Goal: Use online tool/utility: Utilize a website feature to perform a specific function

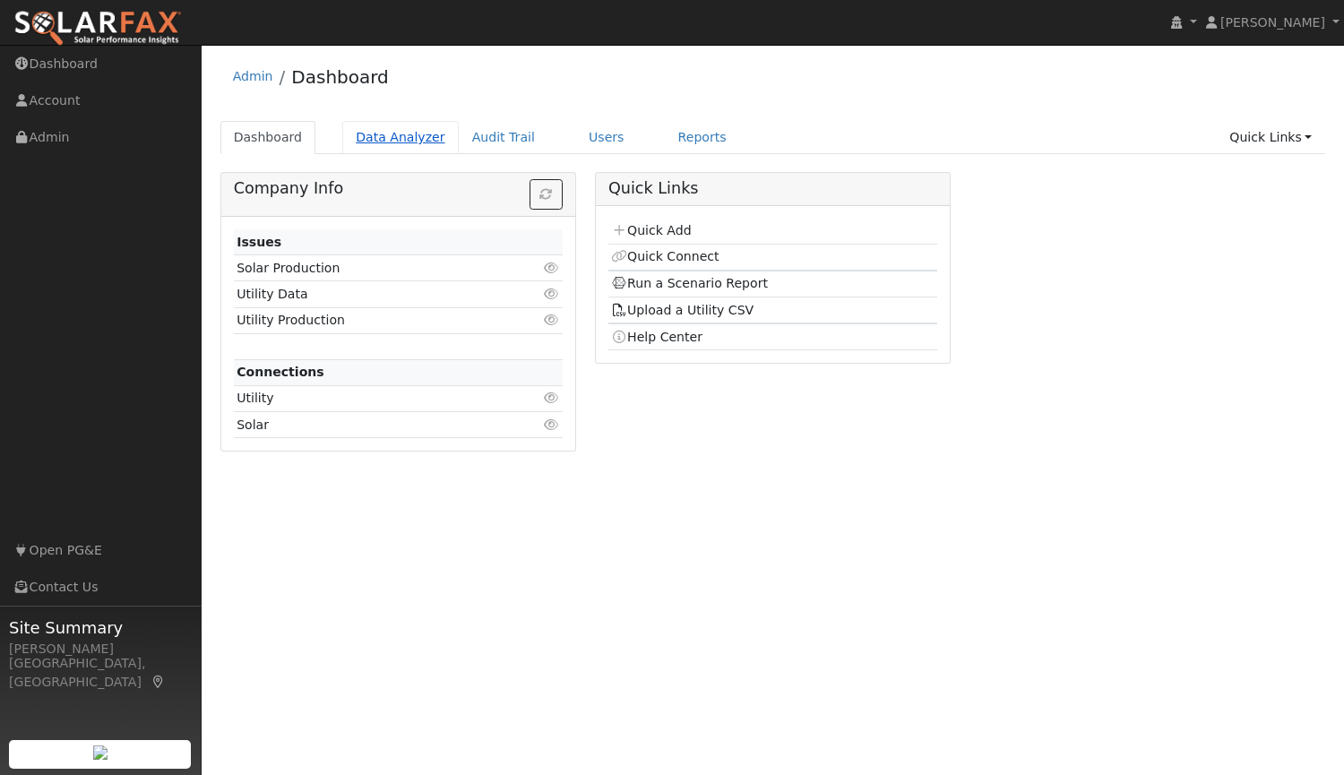
click at [386, 144] on link "Data Analyzer" at bounding box center [400, 137] width 116 height 33
click at [395, 137] on link "Data Analyzer" at bounding box center [400, 137] width 116 height 33
click at [388, 133] on link "Data Analyzer" at bounding box center [400, 137] width 116 height 33
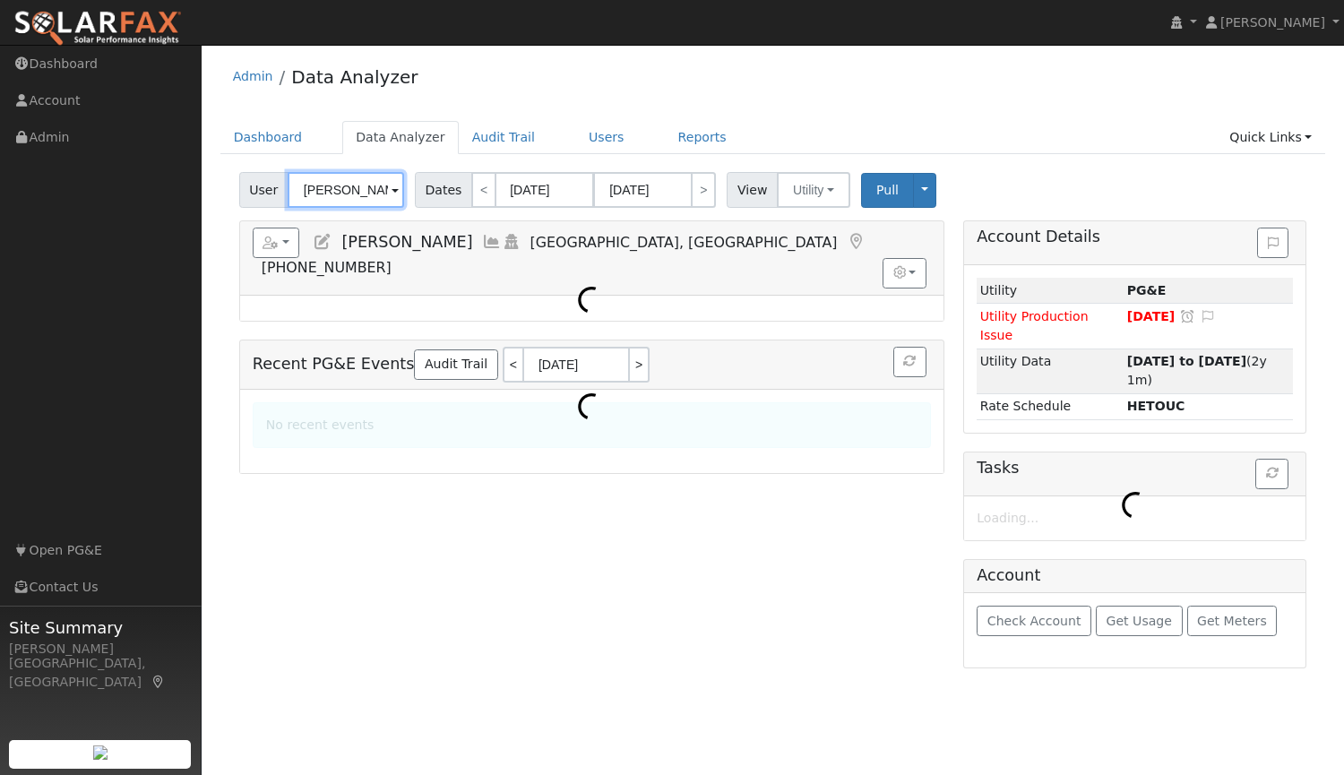
click at [341, 192] on input "Richard Markel" at bounding box center [346, 190] width 116 height 36
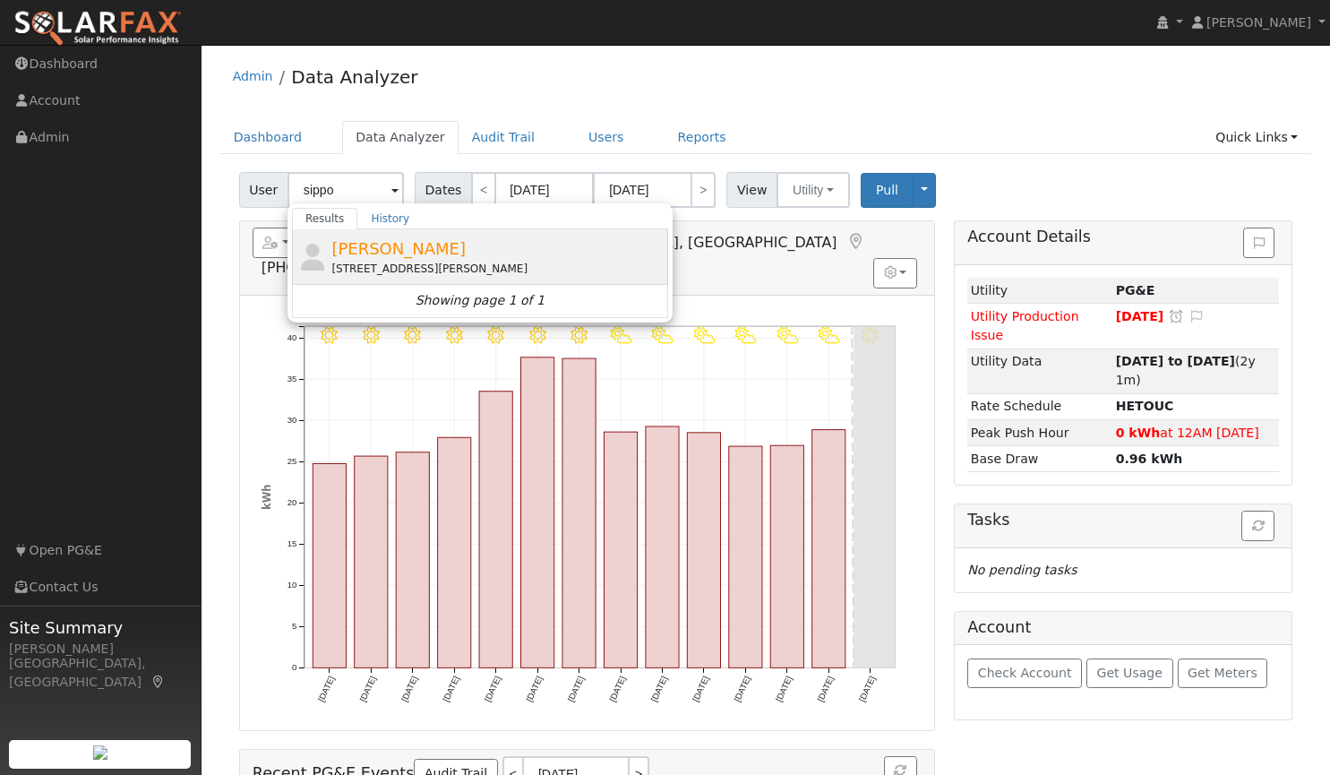
click at [372, 262] on div "[STREET_ADDRESS][PERSON_NAME]" at bounding box center [497, 269] width 332 height 16
type input "[PERSON_NAME]"
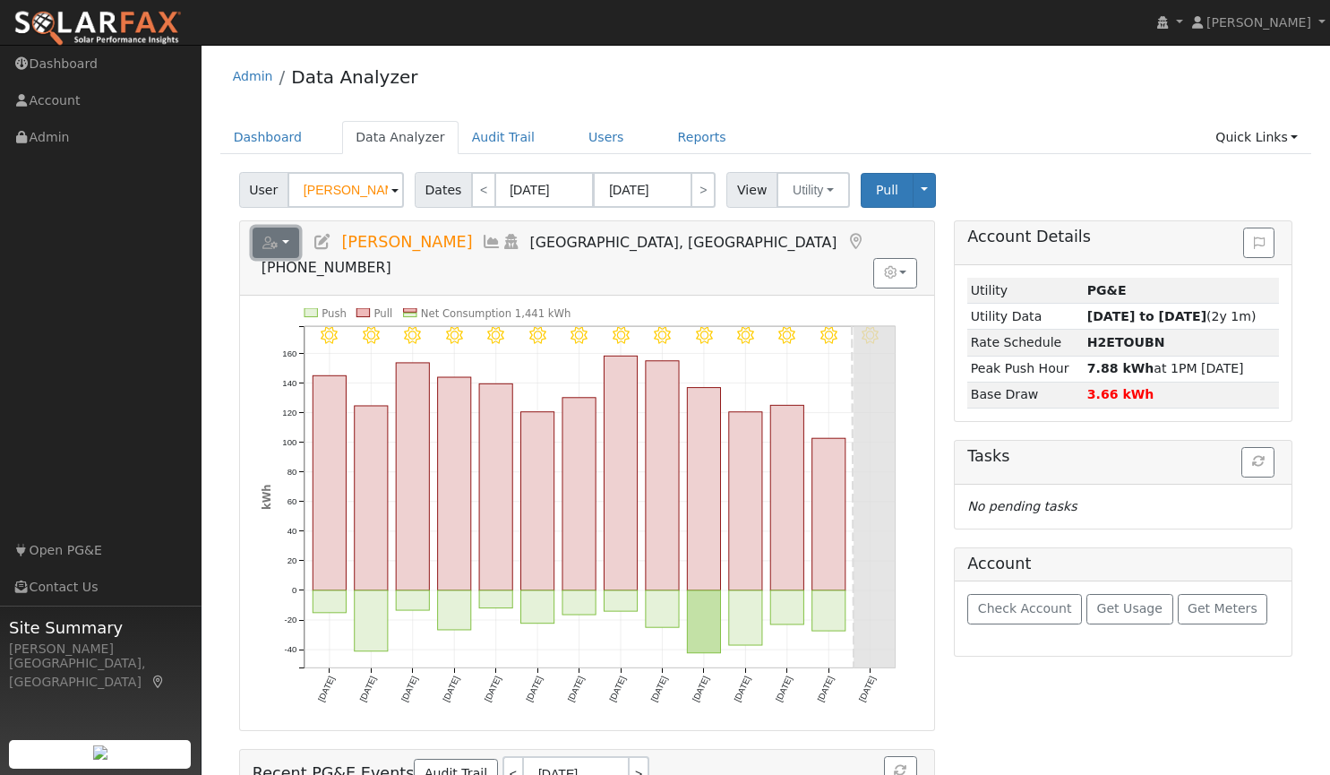
click at [284, 245] on button "button" at bounding box center [276, 243] width 47 height 30
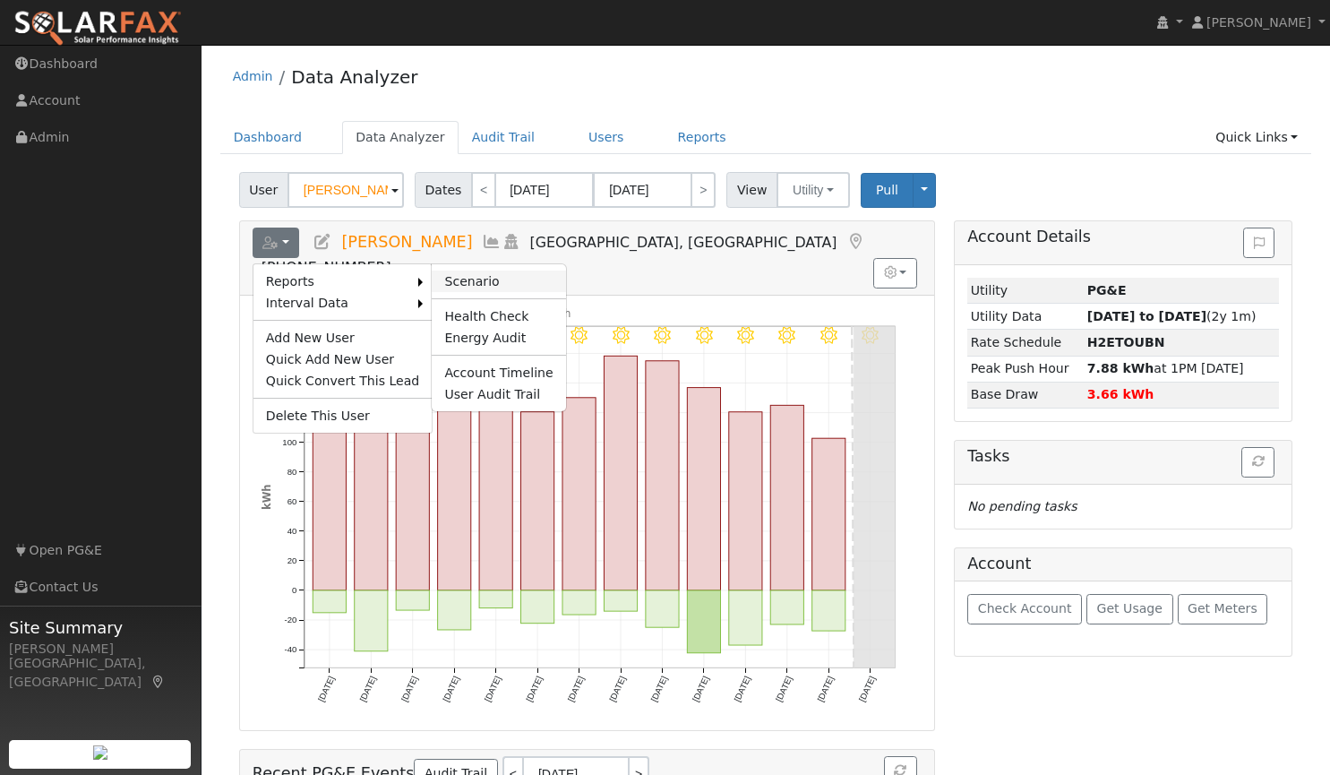
click at [446, 279] on link "Scenario" at bounding box center [498, 282] width 133 height 22
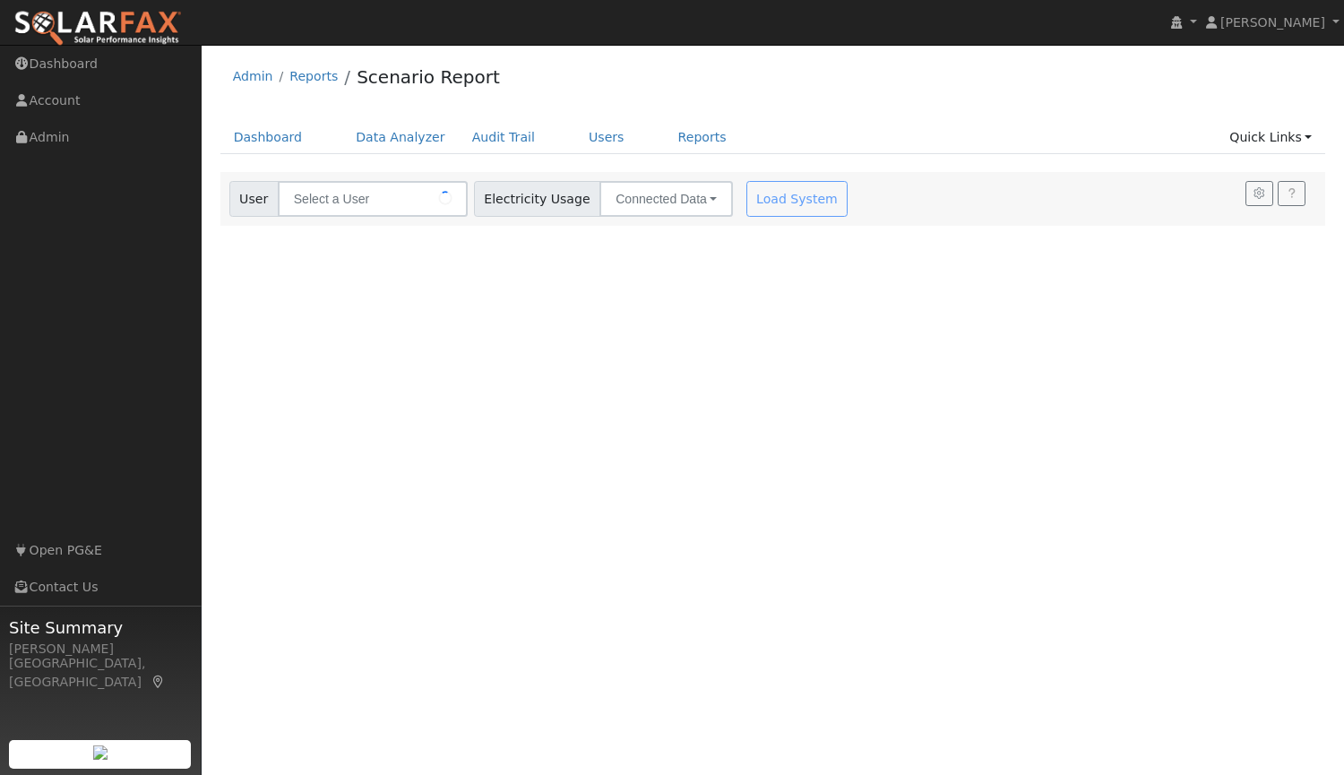
type input "[PERSON_NAME]"
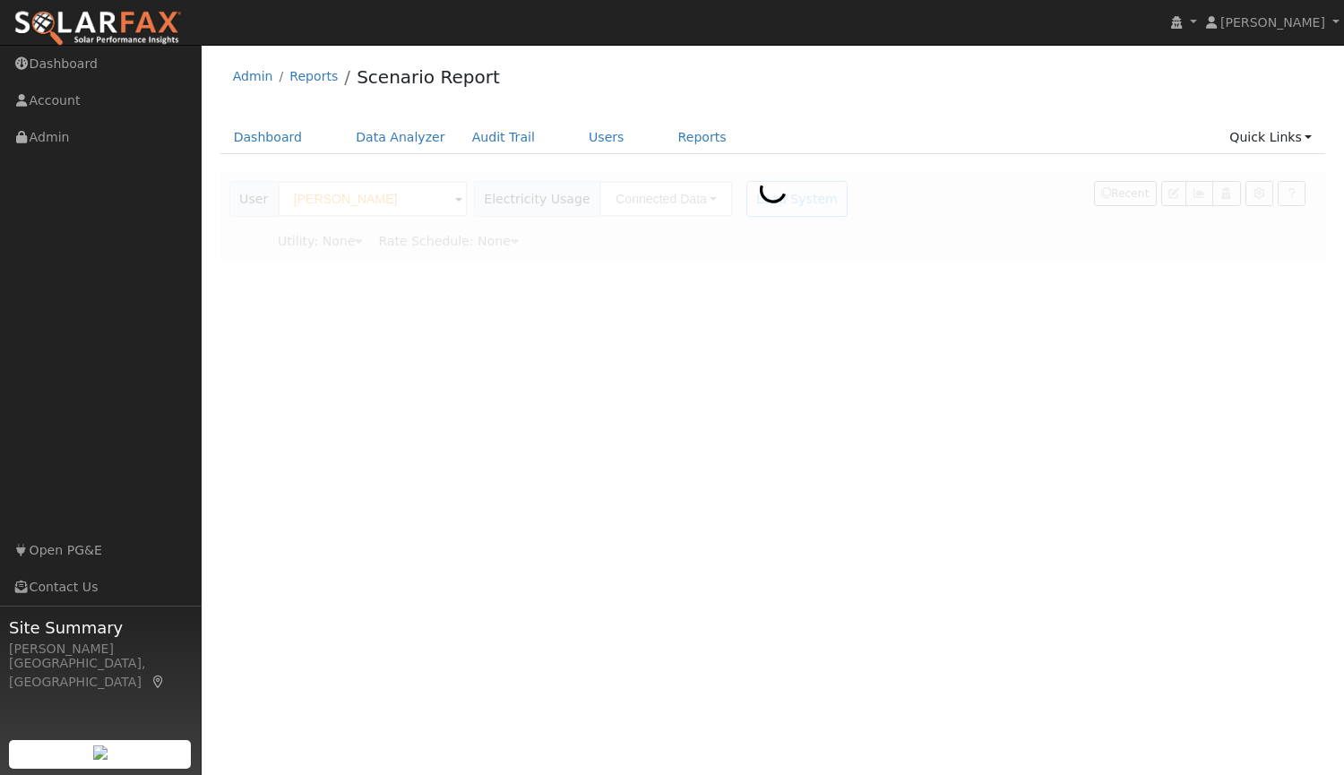
type input "Pacific Gas & Electric"
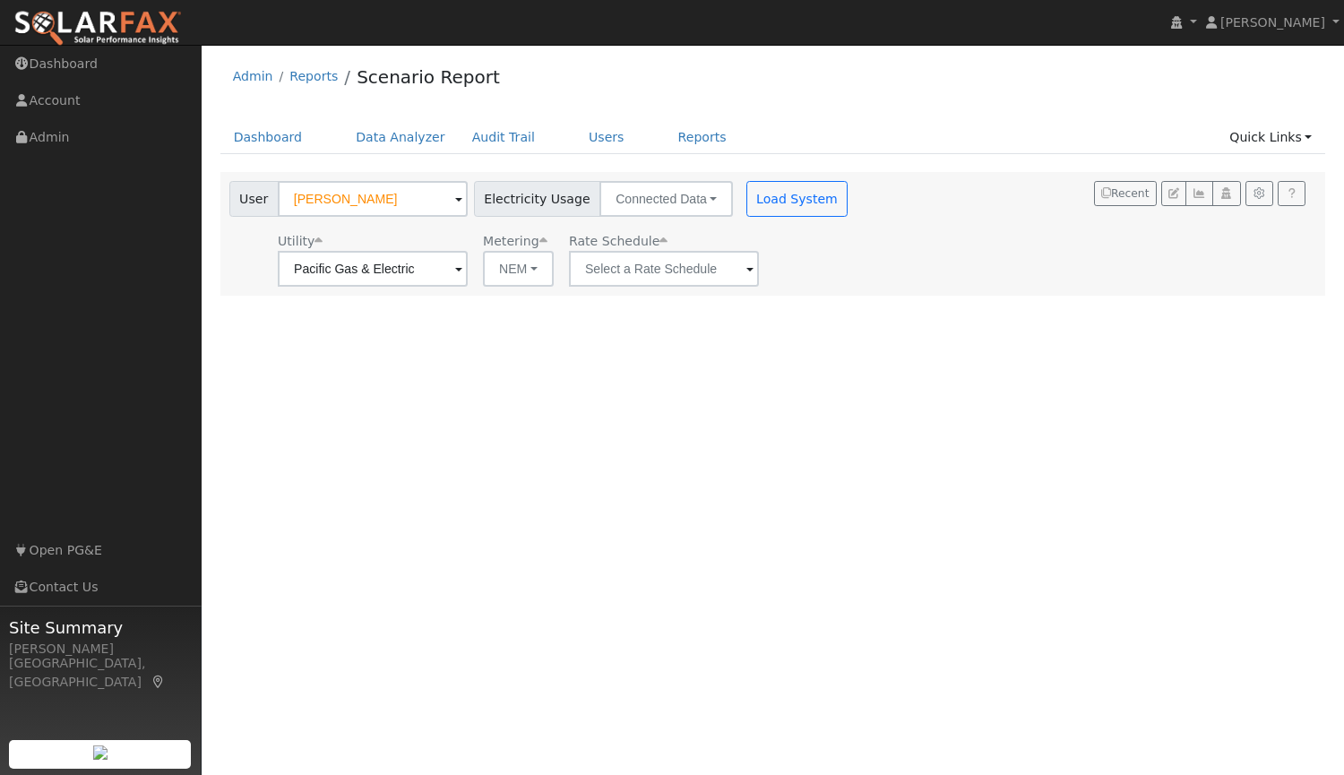
click at [462, 267] on span at bounding box center [458, 270] width 7 height 21
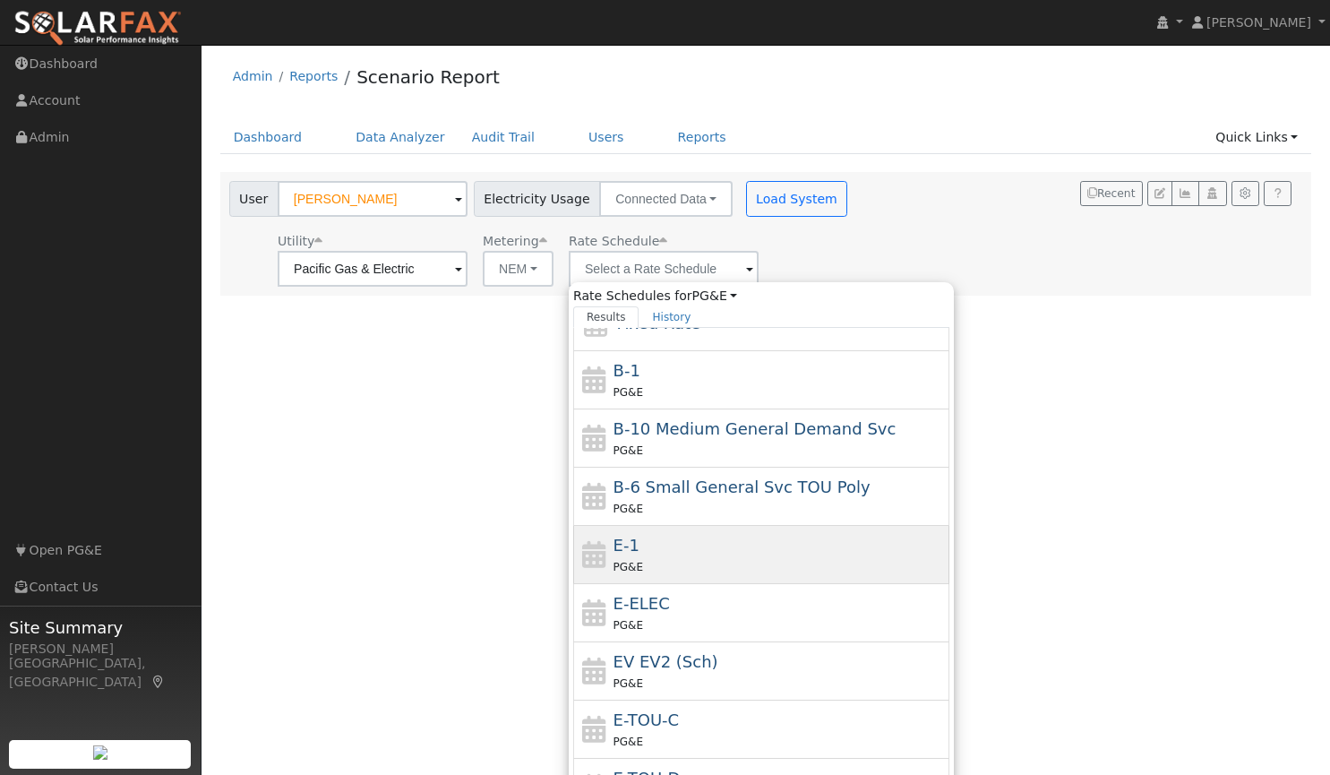
scroll to position [58, 0]
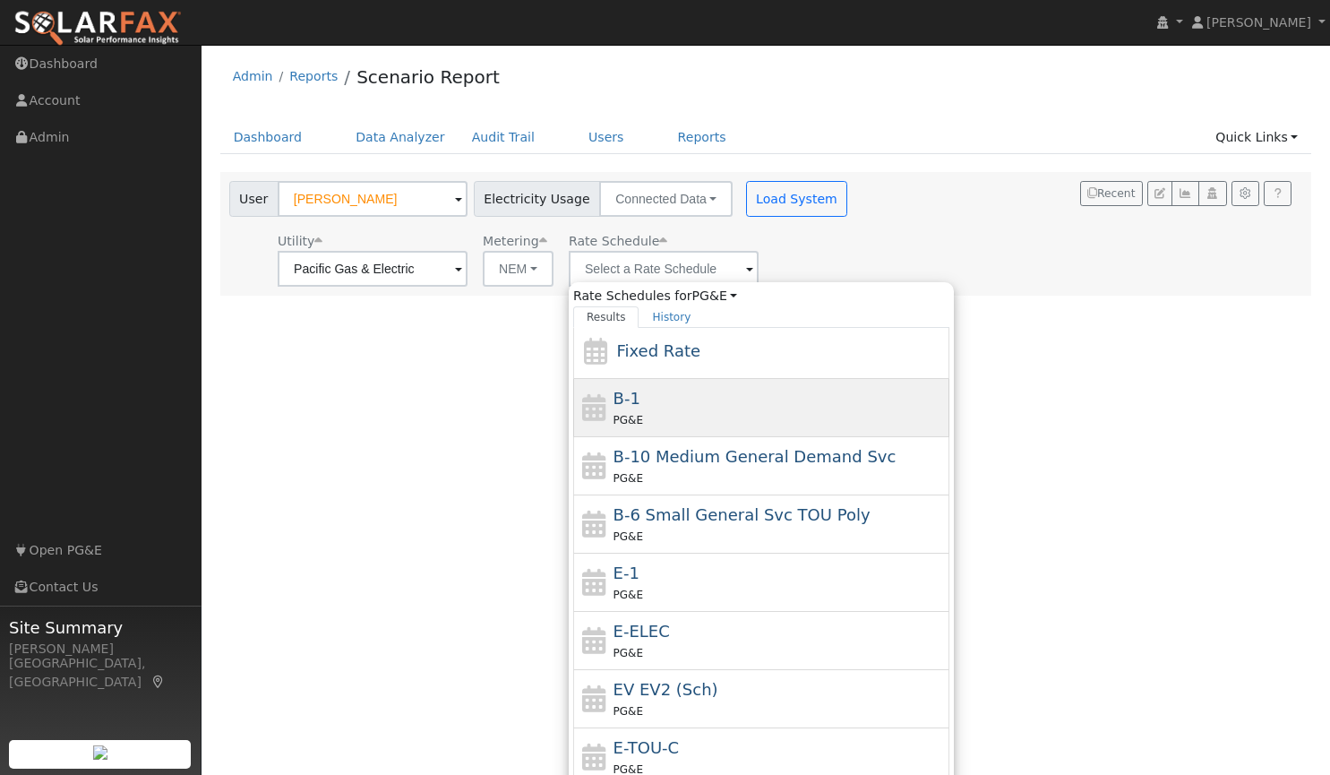
click at [683, 404] on div "B-1 PG&E" at bounding box center [780, 407] width 332 height 43
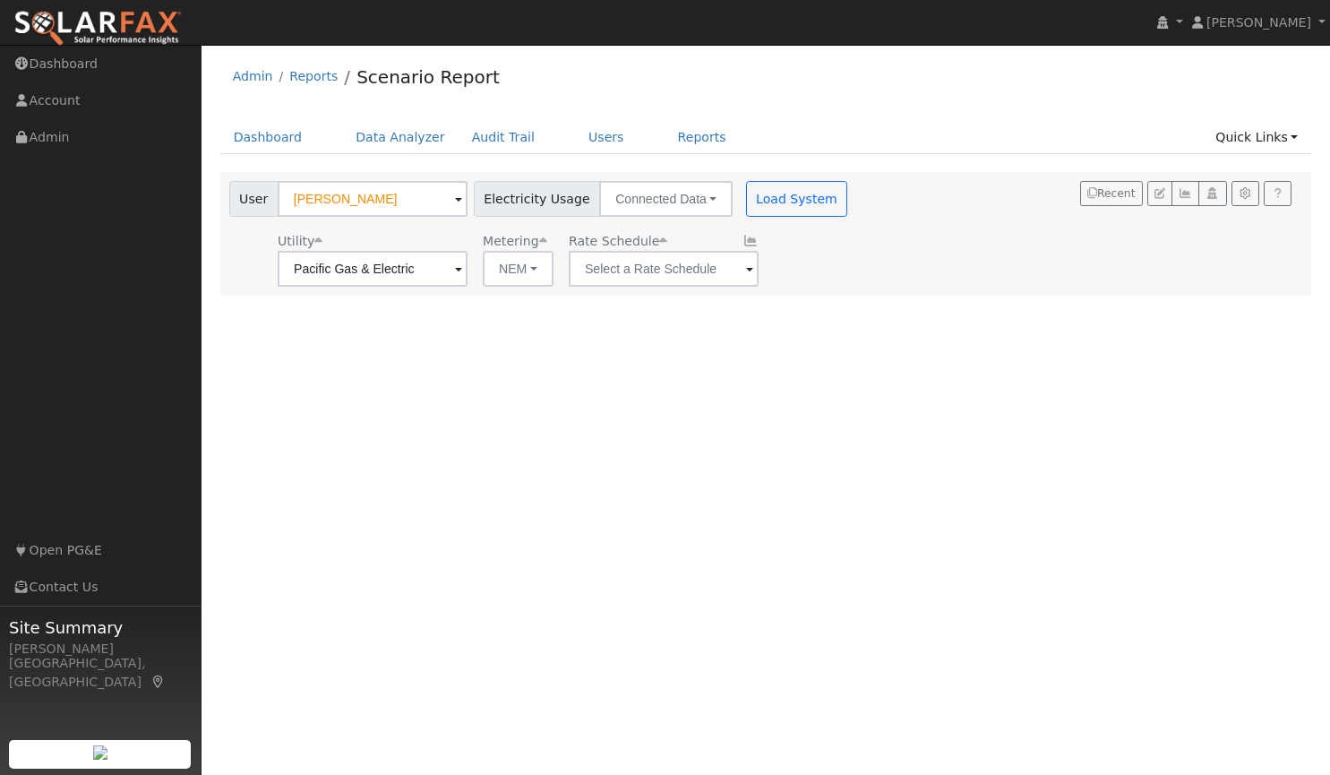
type input "B-1"
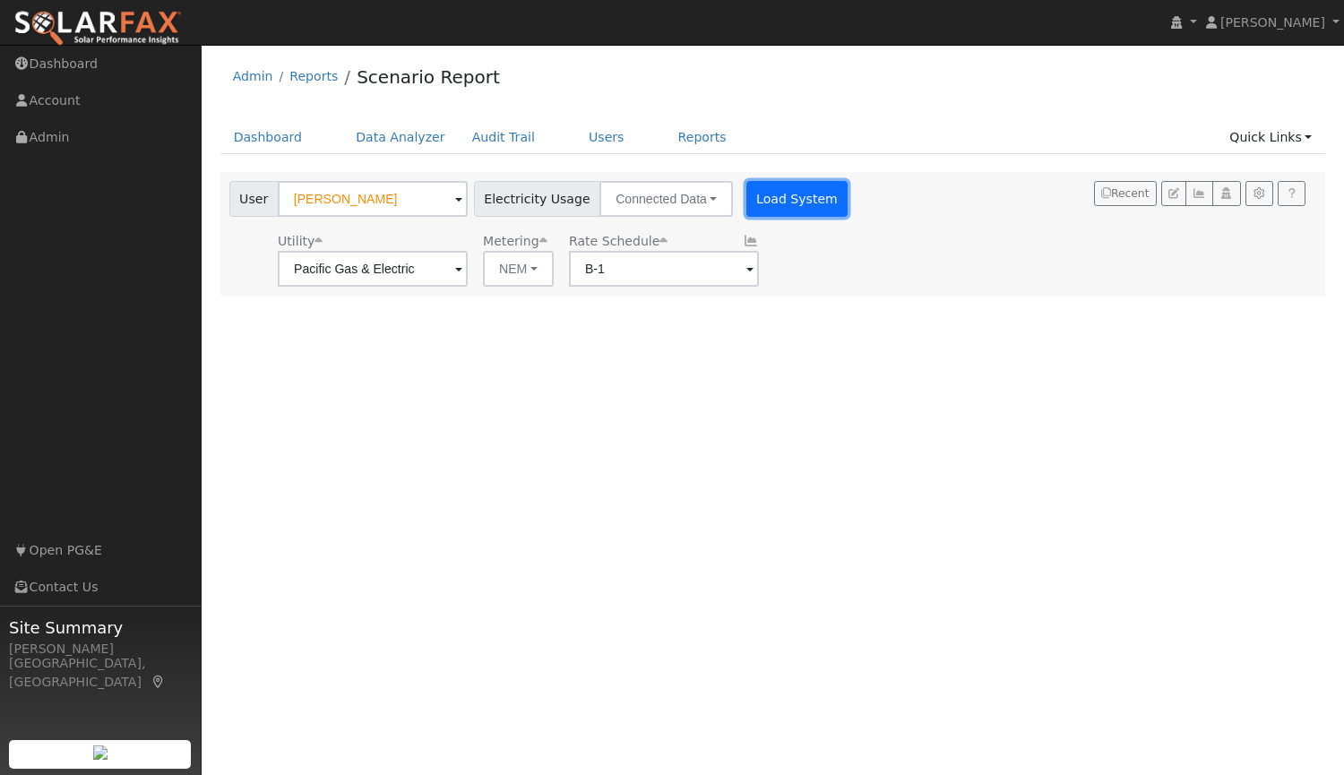
click at [782, 205] on button "Load System" at bounding box center [797, 199] width 102 height 36
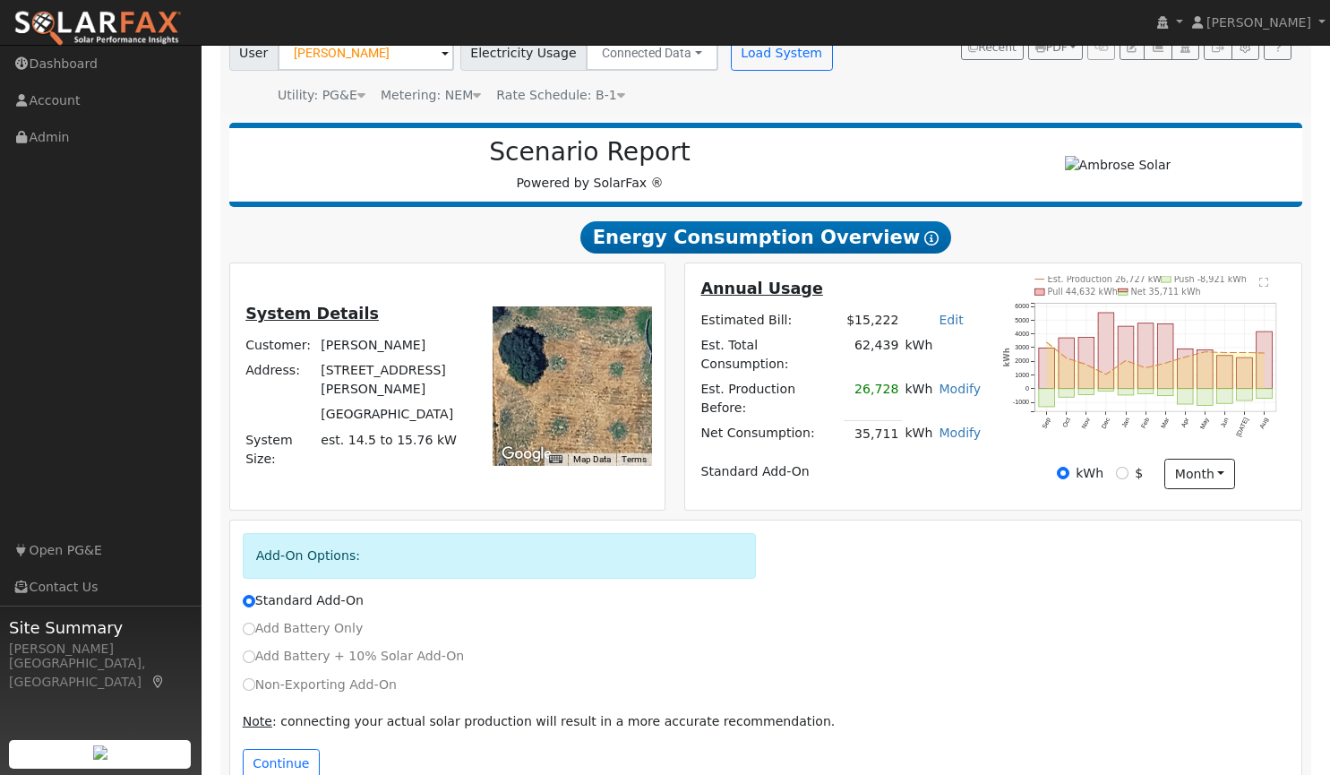
scroll to position [183, 0]
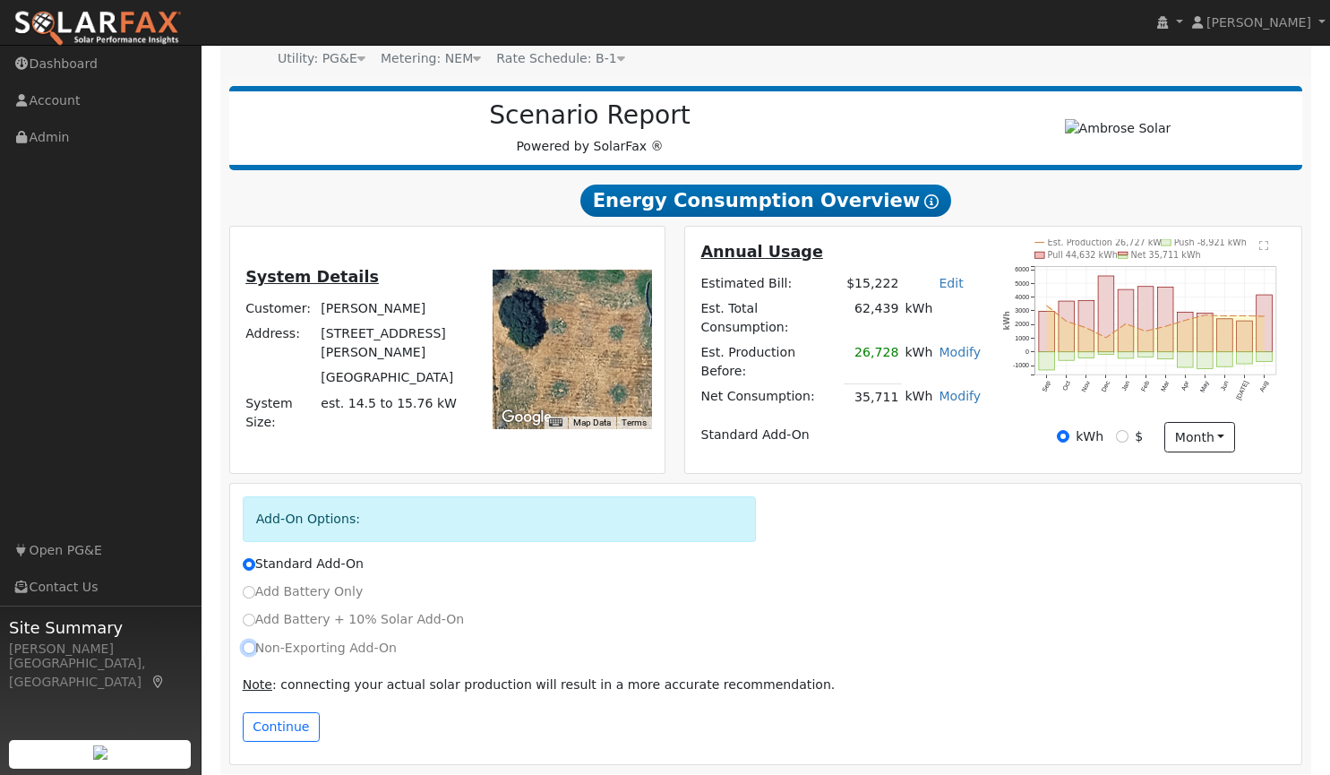
click at [247, 641] on input "Non-Exporting Add-On" at bounding box center [249, 647] width 13 height 13
radio input "true"
radio input "false"
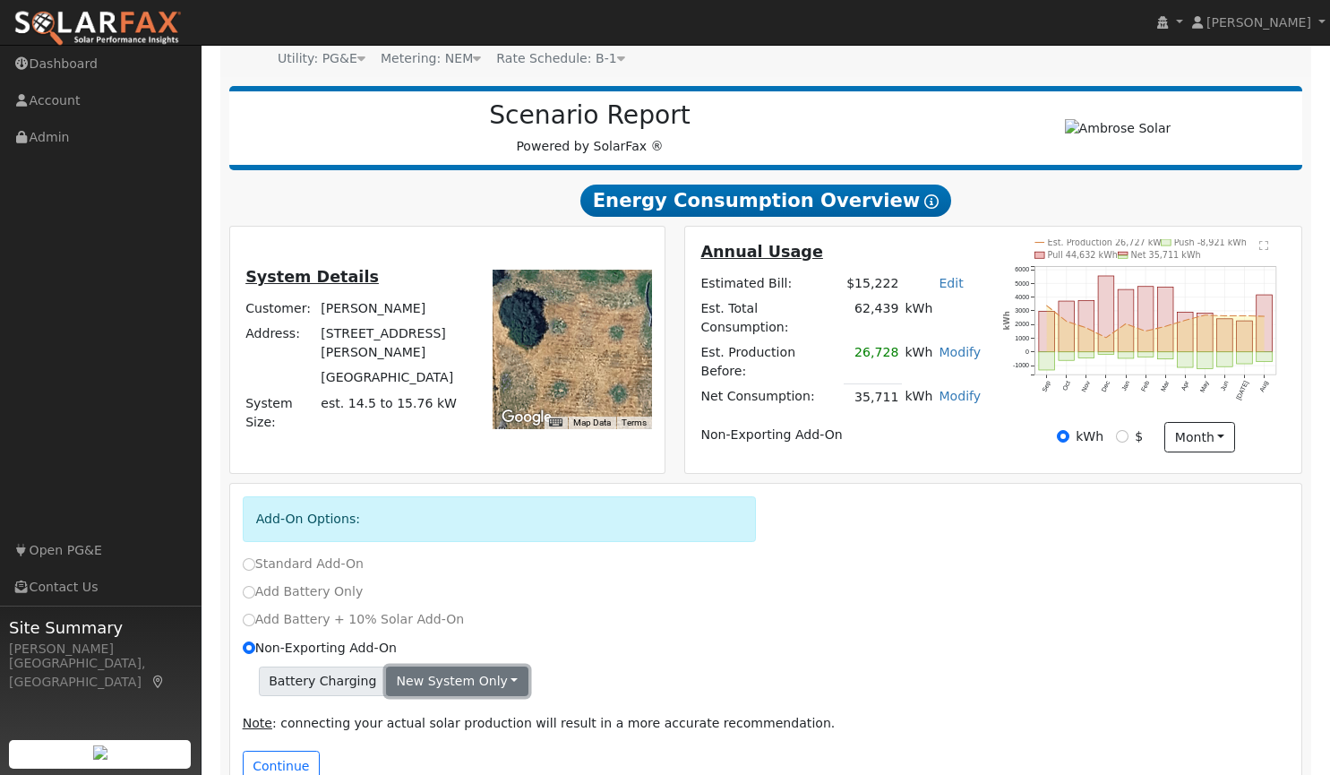
click at [435, 667] on button "New system only" at bounding box center [457, 682] width 142 height 30
click at [564, 610] on div "Add Battery + 10% Solar Add-On" at bounding box center [766, 619] width 1066 height 19
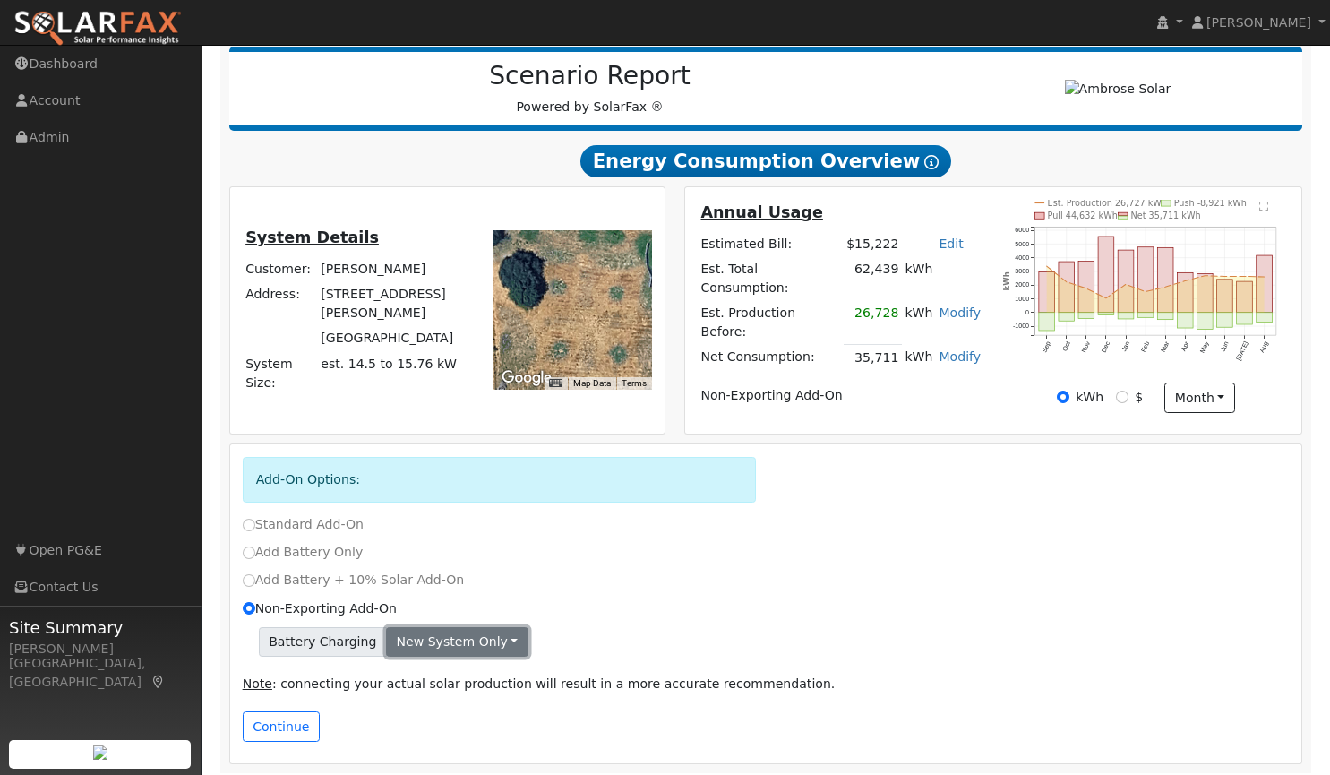
click at [439, 640] on button "New system only" at bounding box center [457, 642] width 142 height 30
click at [441, 707] on link "Both systems" at bounding box center [453, 704] width 133 height 25
click at [279, 723] on button "Continue" at bounding box center [281, 726] width 77 height 30
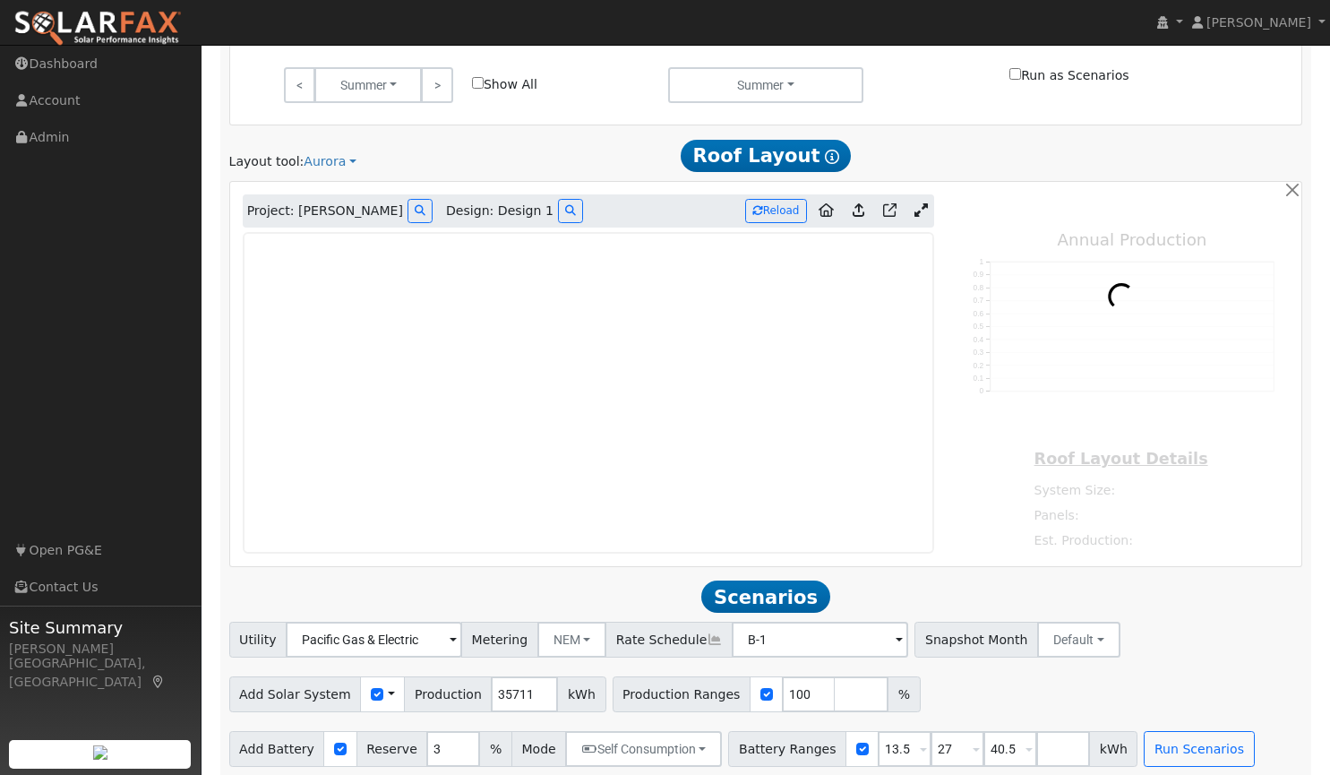
scroll to position [1123, 0]
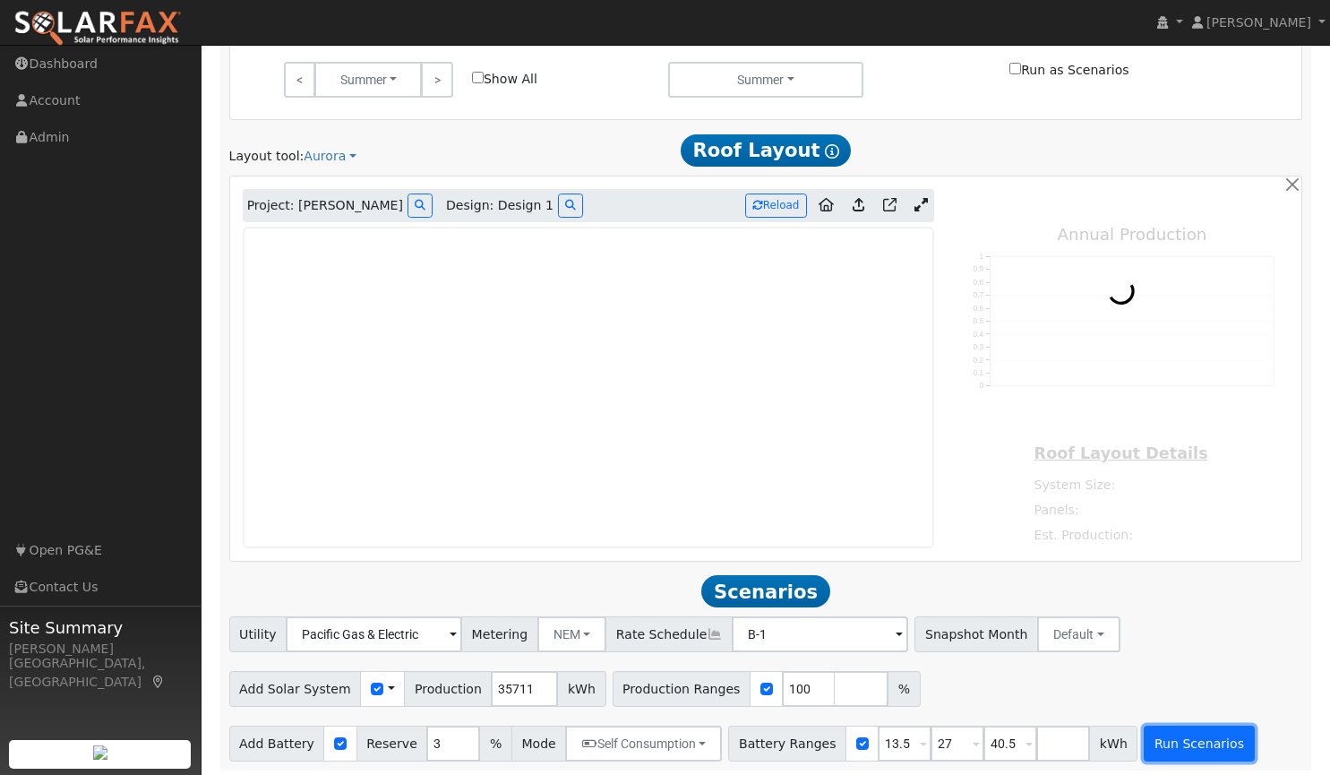
click at [1149, 739] on button "Run Scenarios" at bounding box center [1199, 744] width 110 height 36
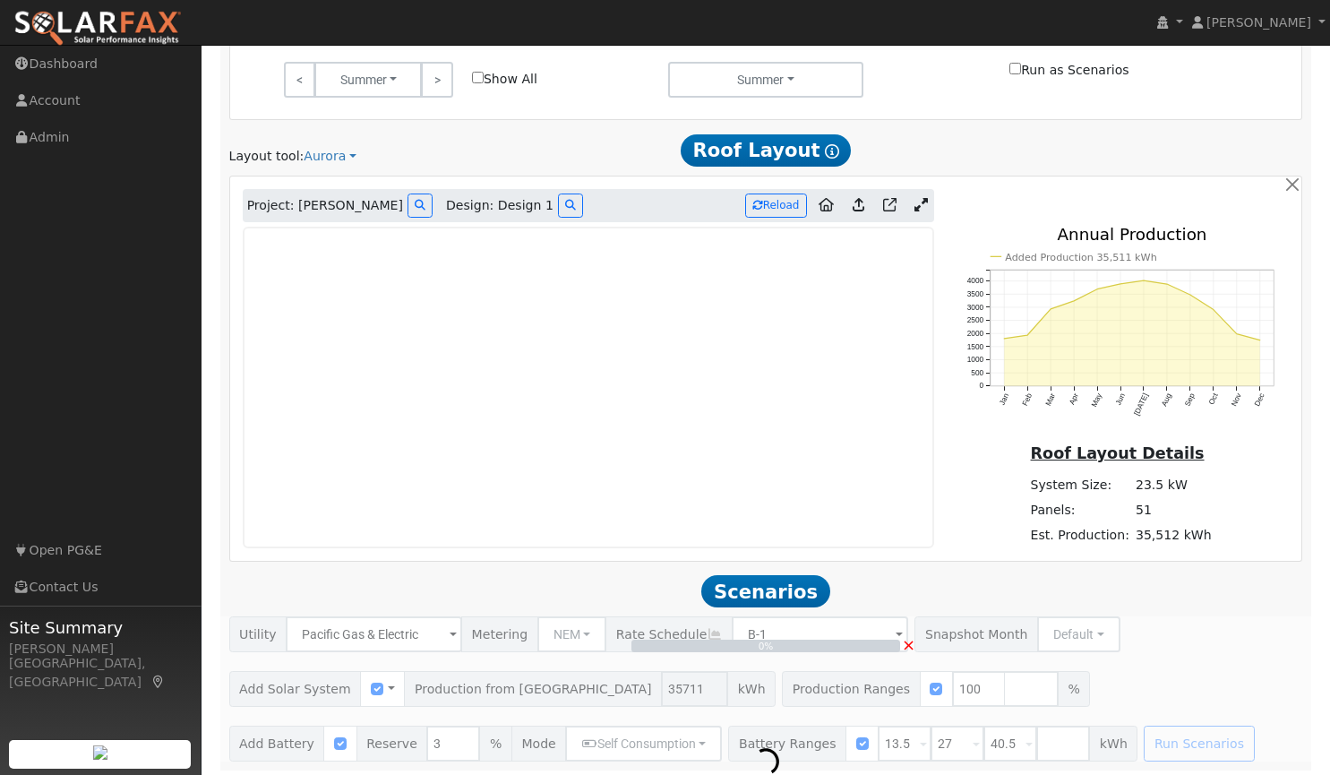
type input "35511"
type input "23.8"
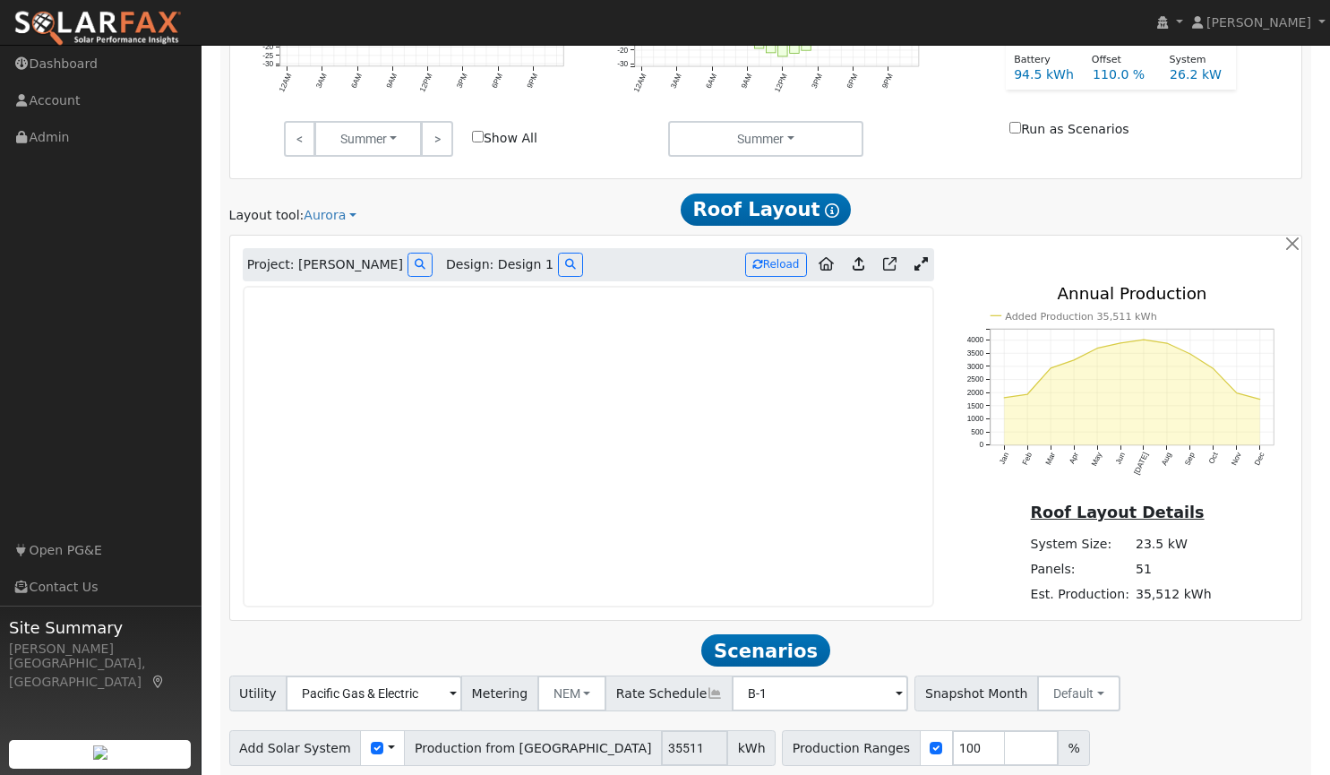
scroll to position [1047, 0]
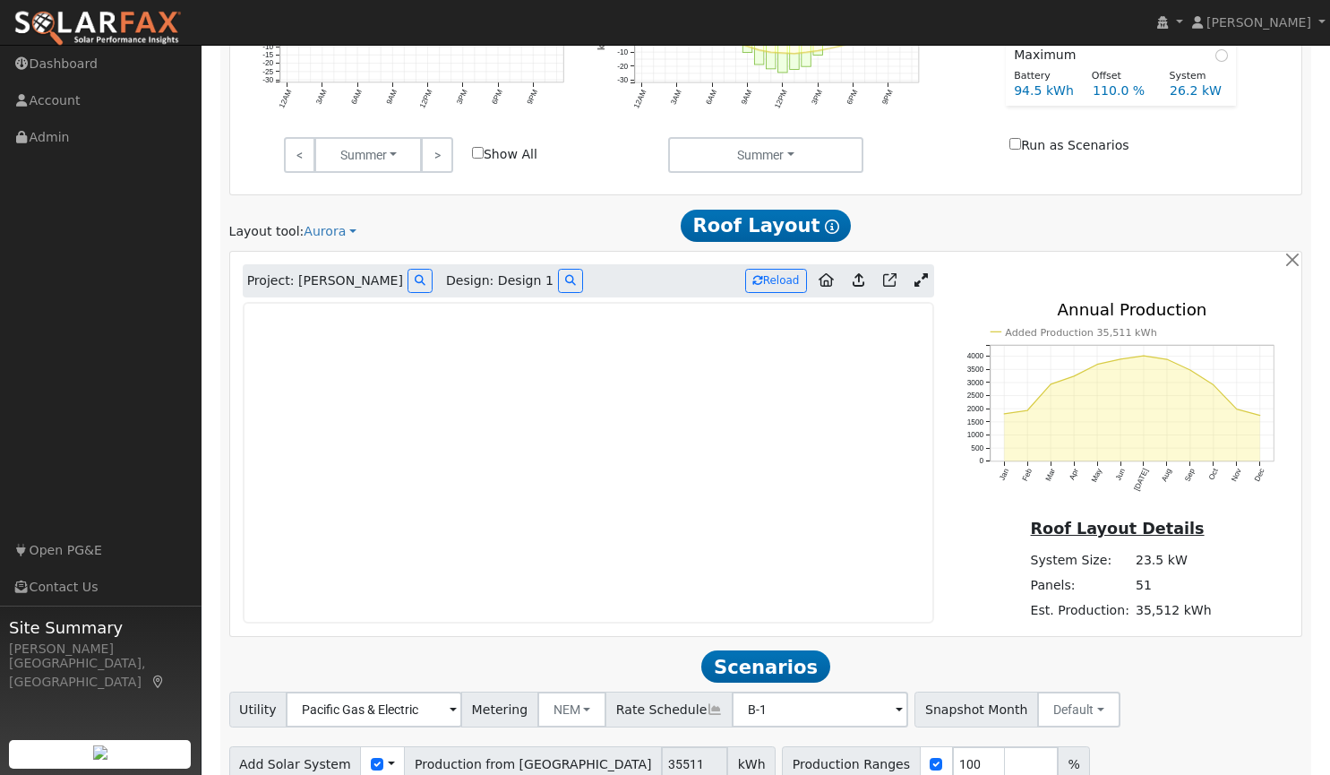
click at [856, 274] on icon at bounding box center [859, 279] width 12 height 13
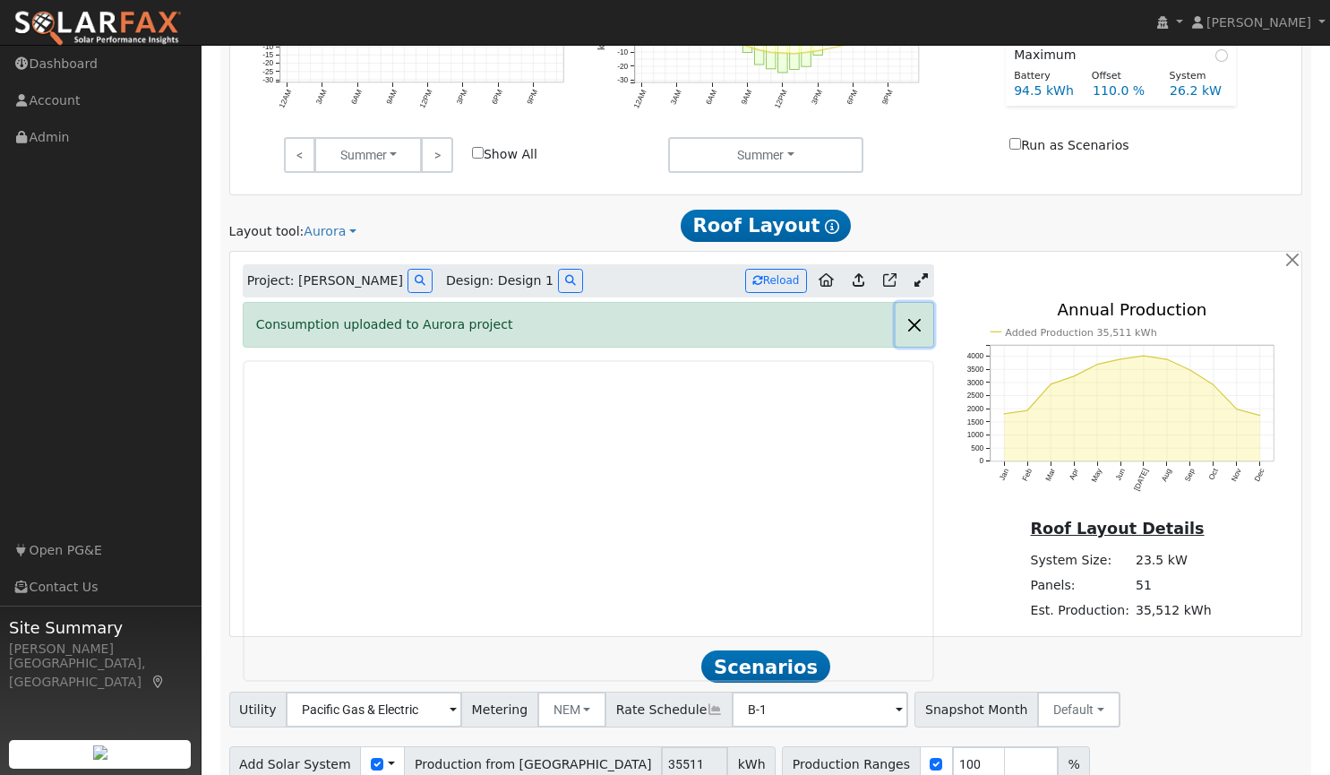
click at [918, 316] on button "button" at bounding box center [915, 325] width 38 height 44
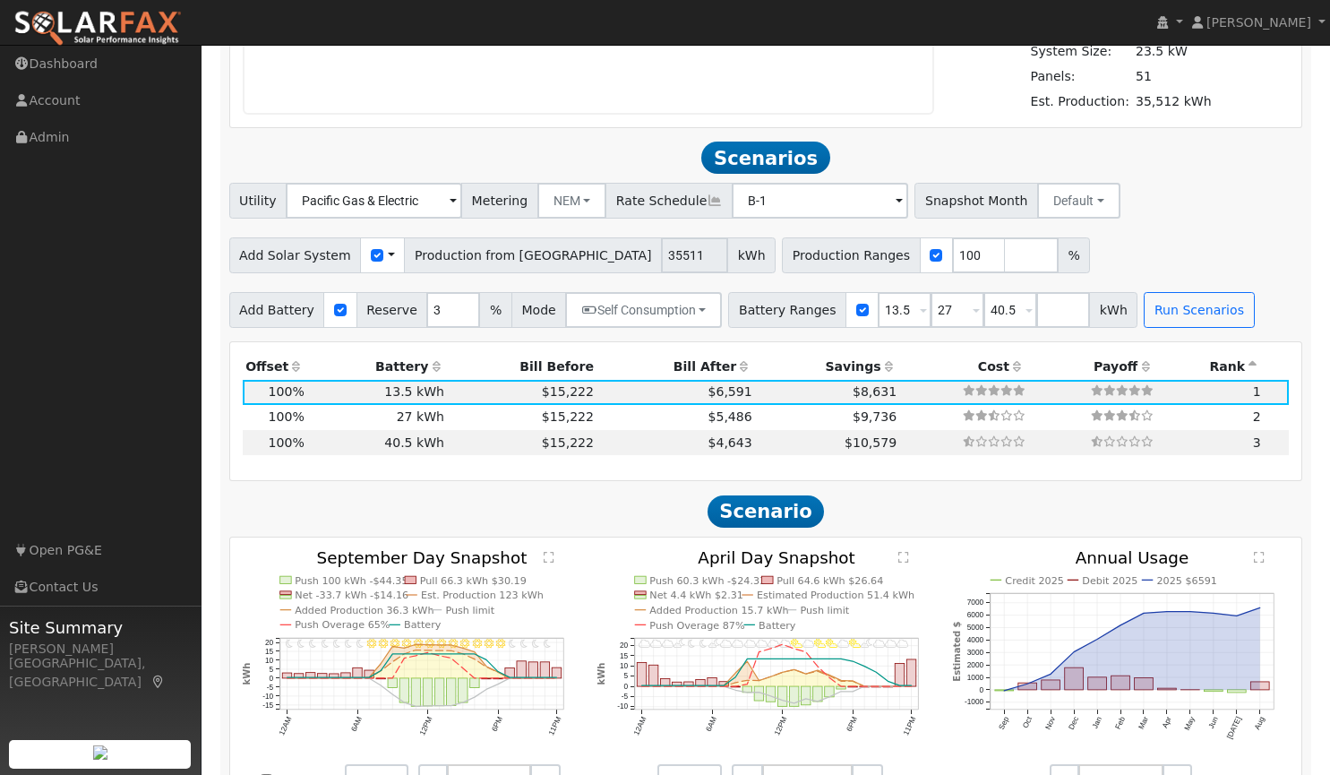
scroll to position [1558, 0]
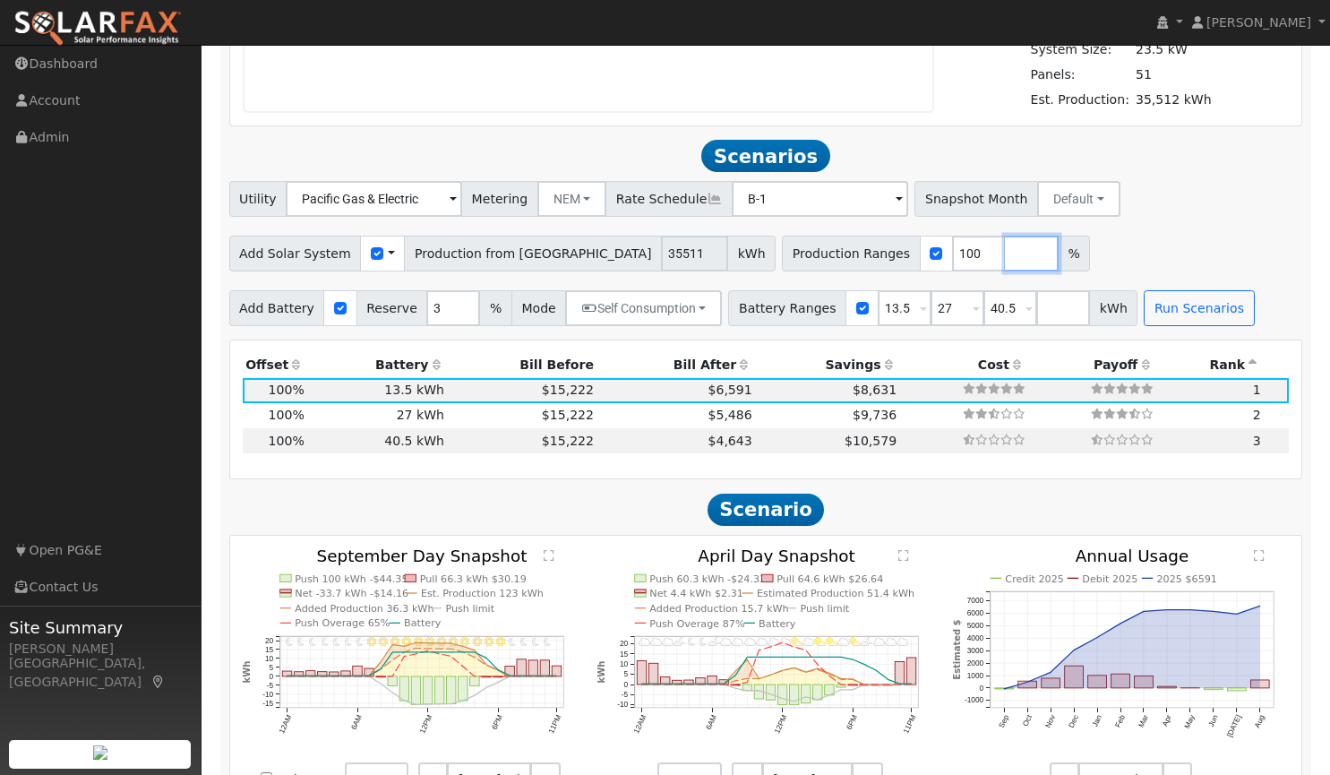
click at [1005, 245] on input "number" at bounding box center [1032, 254] width 54 height 36
type input "145"
click at [1178, 328] on div "Scenario Report Powered by SolarFax ® Energy Consumption Overview Show Help Thi…" at bounding box center [766, 185] width 1092 height 2966
click at [1167, 306] on button "Run Scenarios" at bounding box center [1199, 308] width 110 height 36
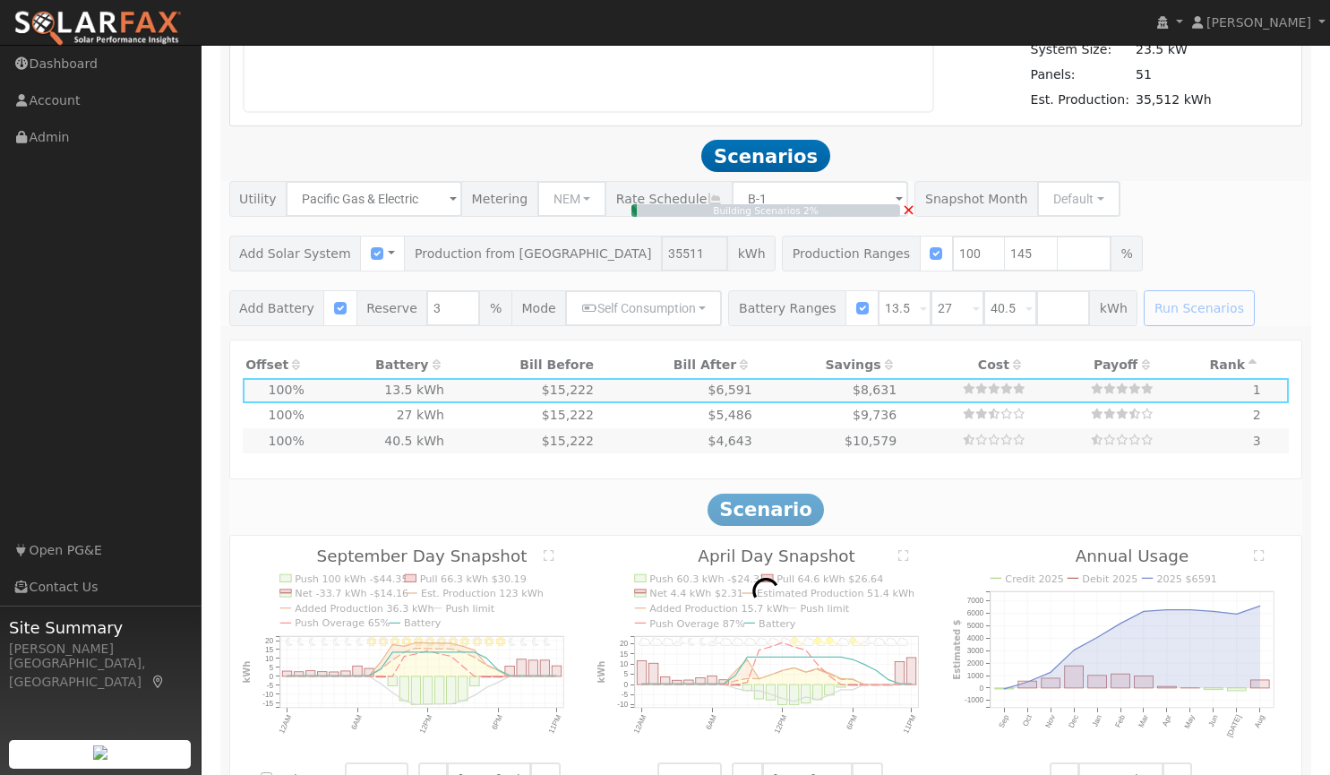
type input "23.7"
type input "$82,859"
type input "$29,718"
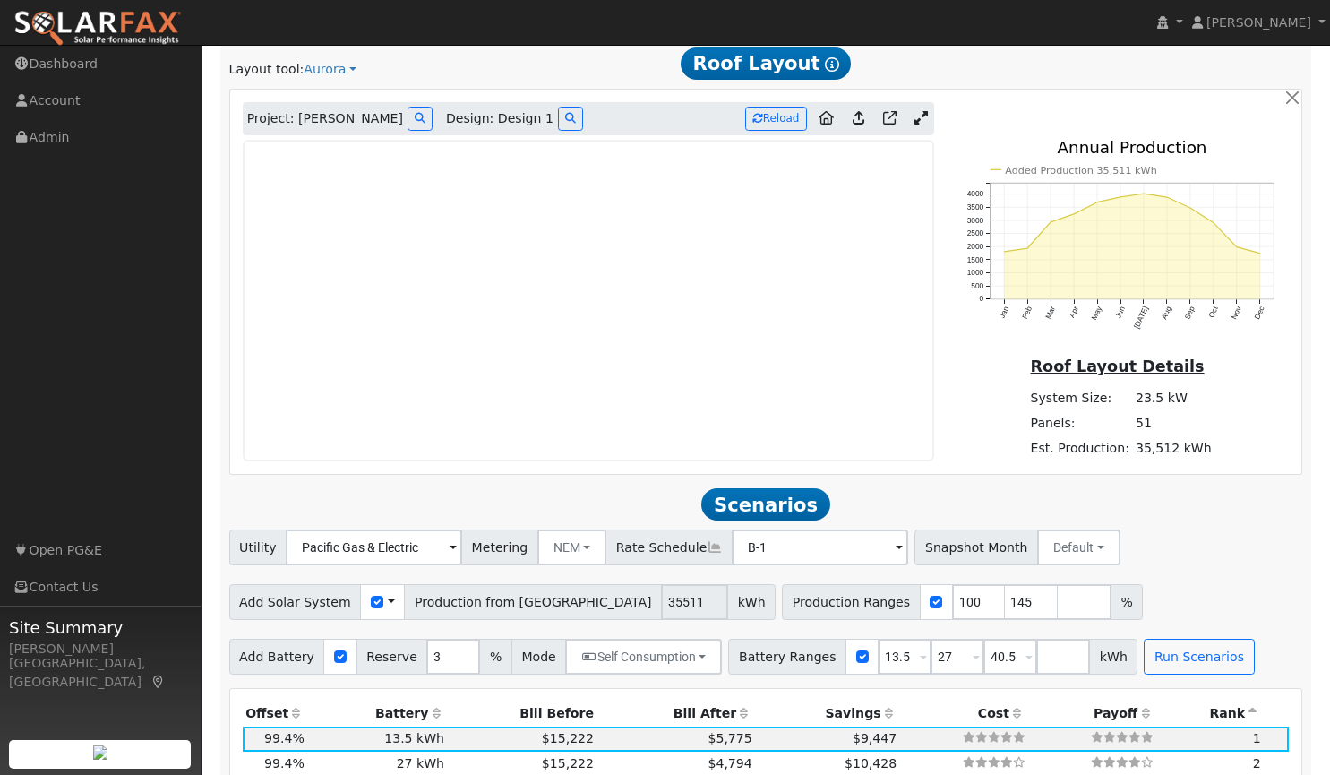
scroll to position [1461, 0]
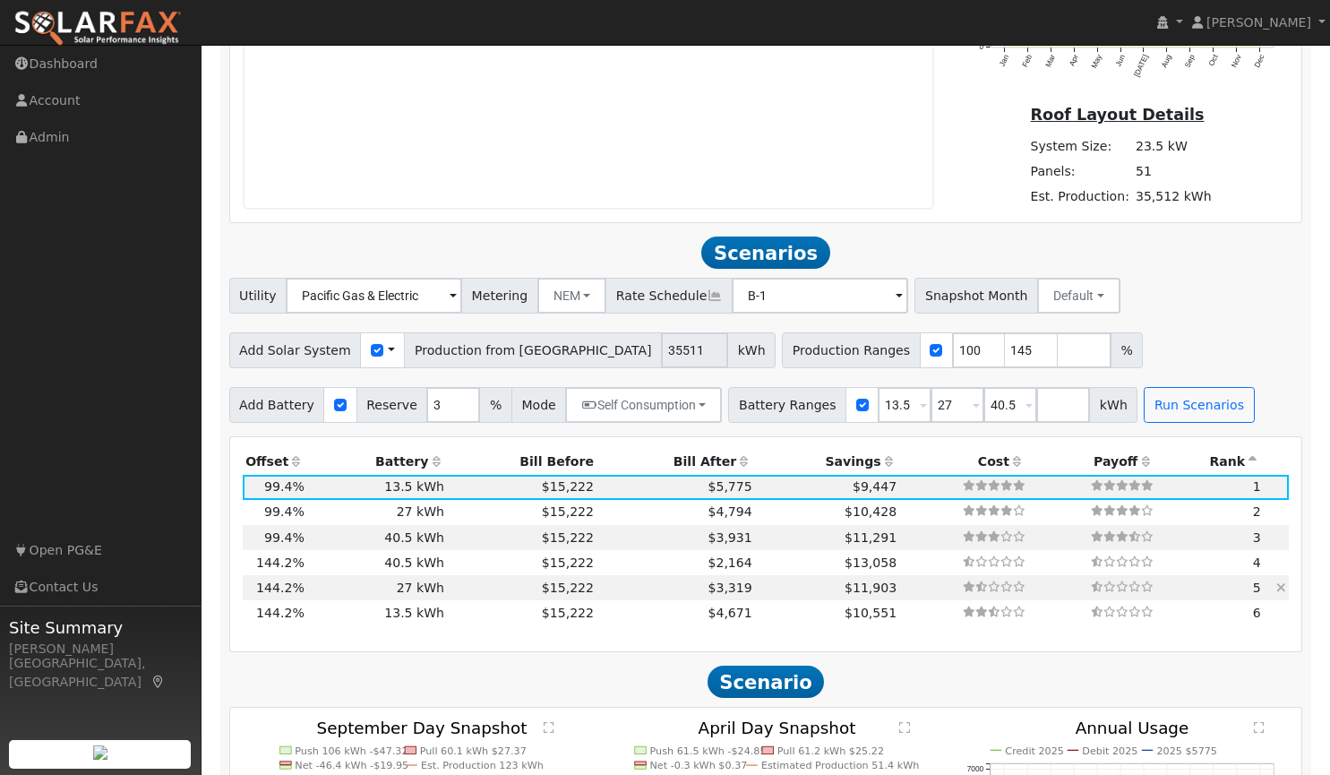
click at [357, 586] on td "27 kWh" at bounding box center [377, 587] width 140 height 25
type input "34.3"
type input "$120,146"
type input "$32,400"
type input "$45,764"
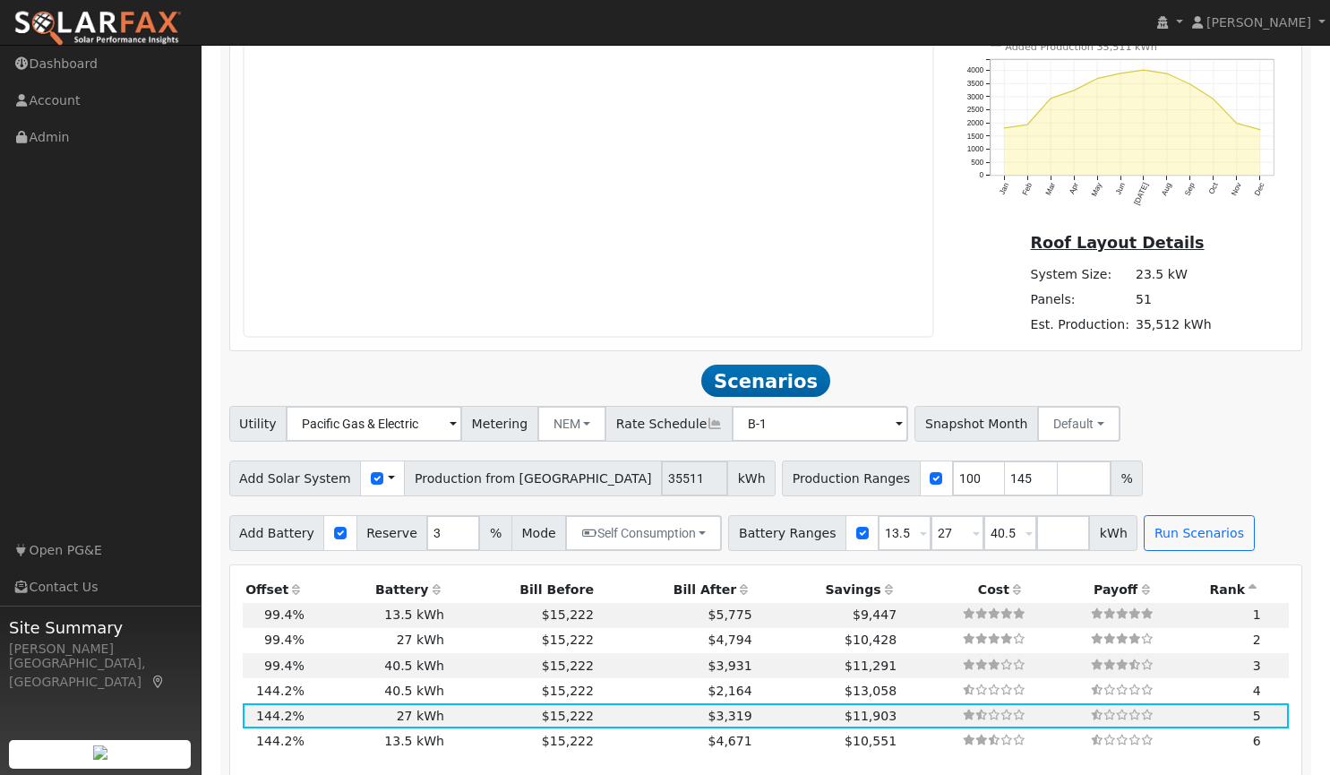
scroll to position [1331, 0]
drag, startPoint x: 985, startPoint y: 526, endPoint x: 835, endPoint y: 508, distance: 151.6
click at [835, 511] on div "Add Battery Reserve 3 % Mode Self Consumption Self Consumption Peak Savings Bac…" at bounding box center [766, 532] width 1080 height 42
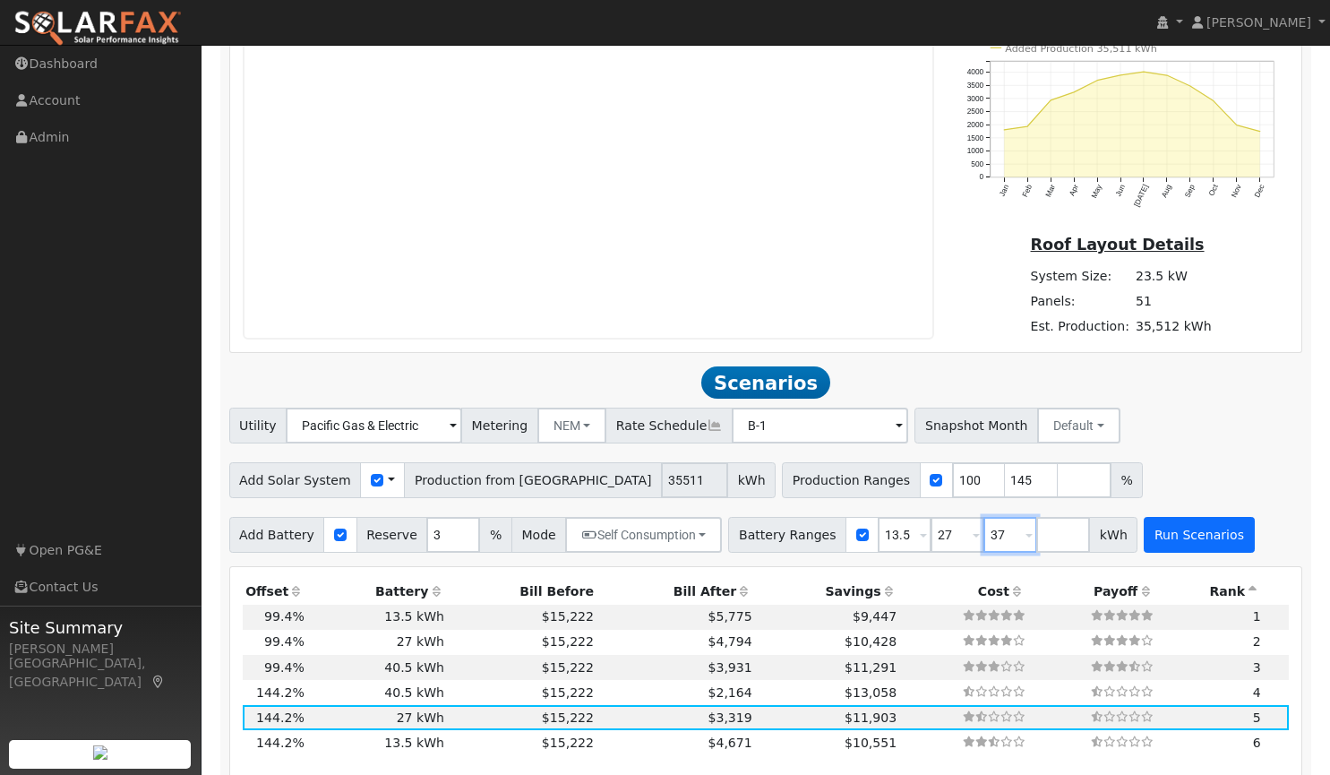
type input "37"
click at [1149, 539] on button "Run Scenarios" at bounding box center [1199, 535] width 110 height 36
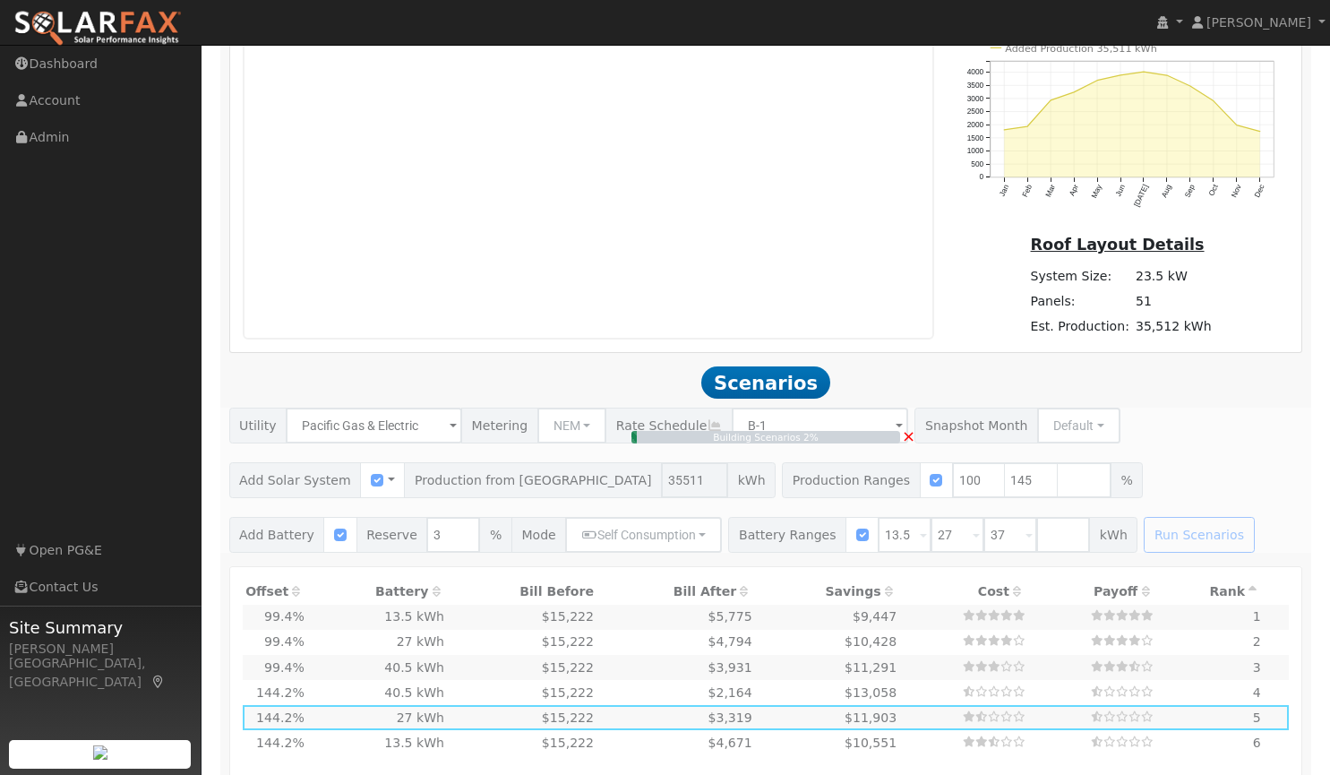
scroll to position [1588, 0]
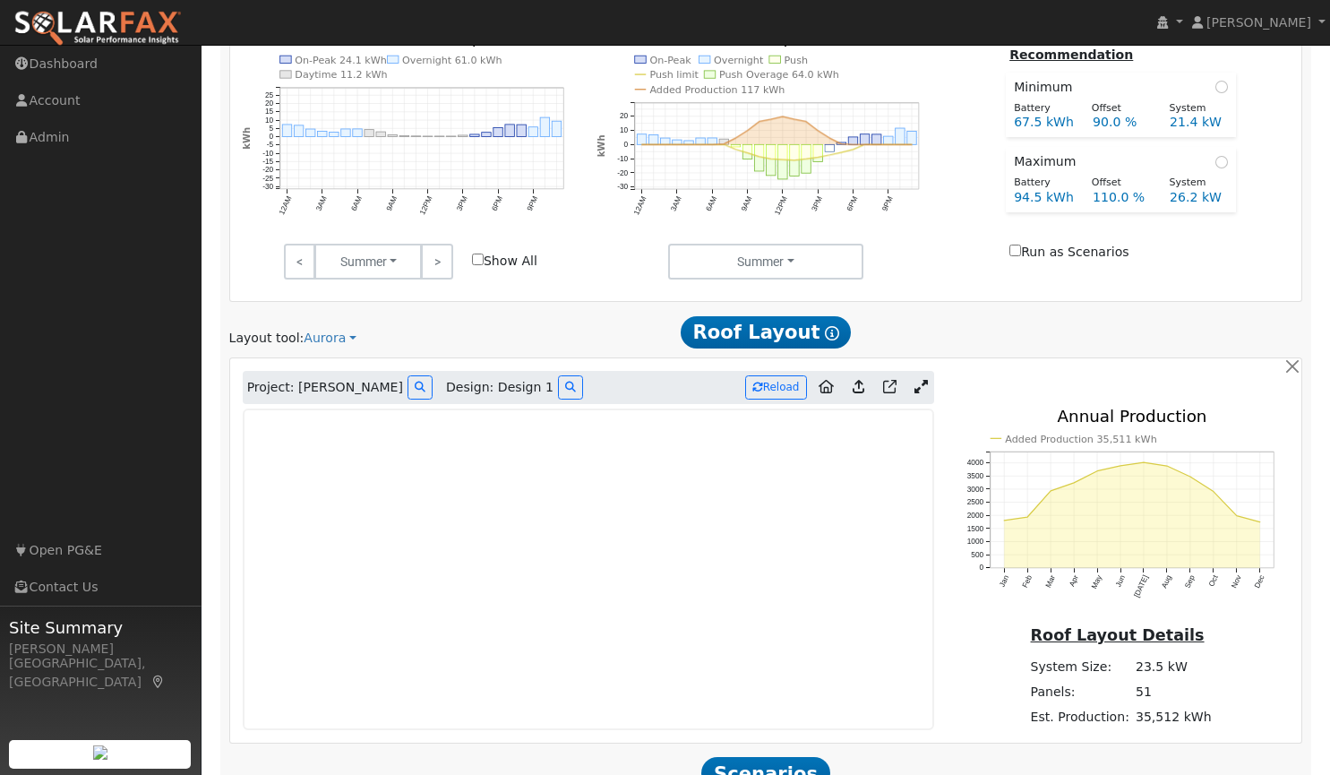
type input "23.7"
type input "$82,859"
type input "$16,200"
type input "$29,718"
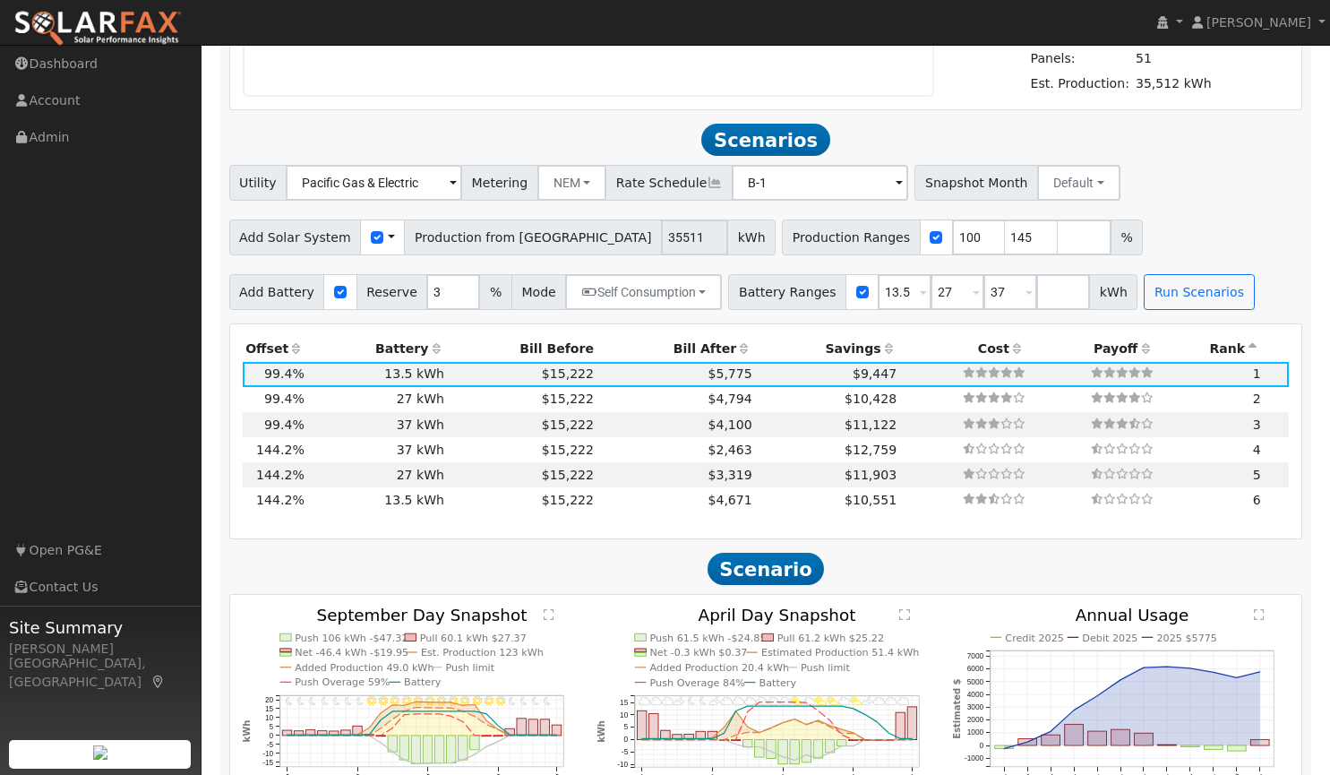
scroll to position [1573, 0]
